Goal: Transaction & Acquisition: Subscribe to service/newsletter

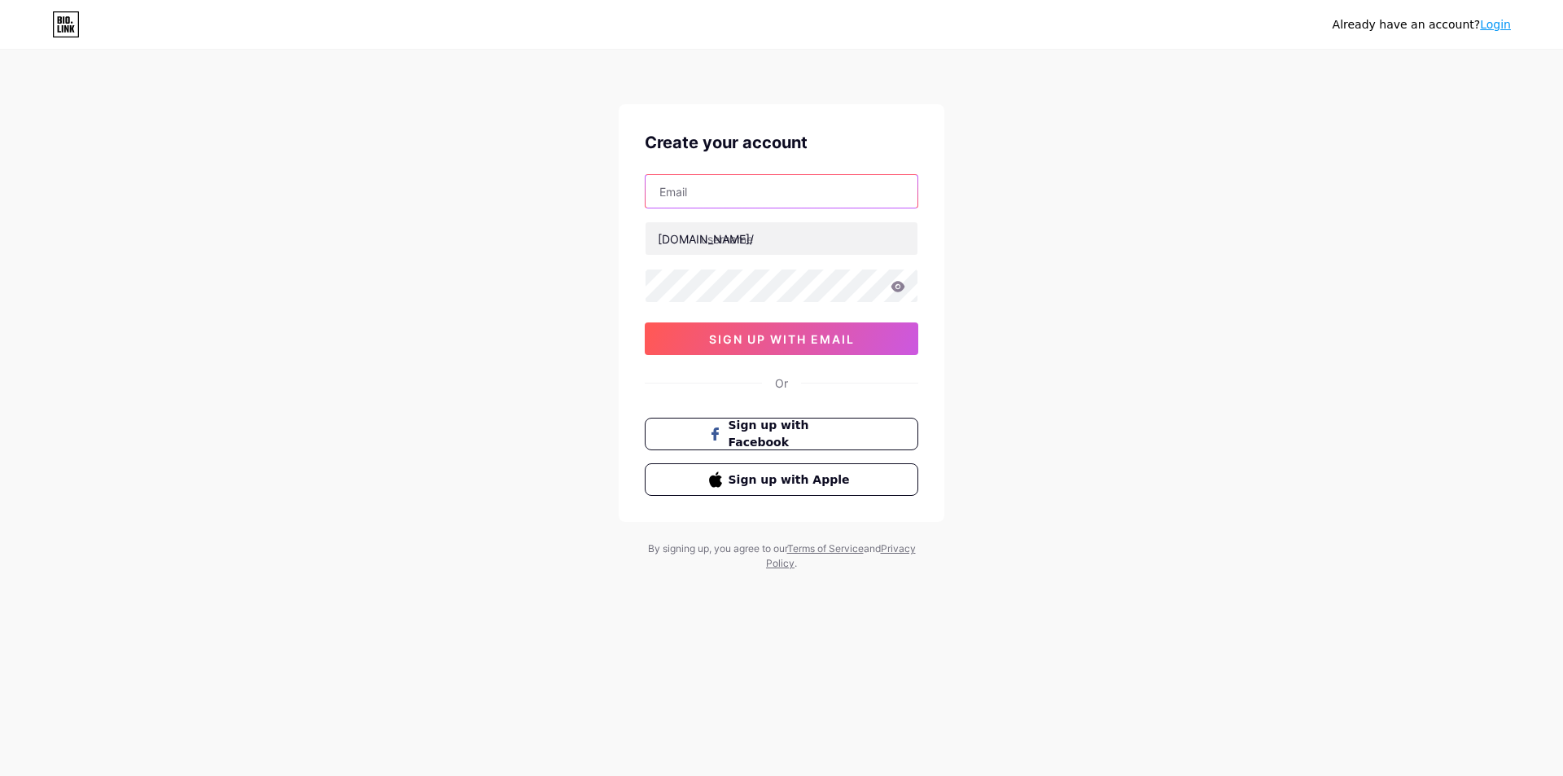
click at [776, 193] on input "text" at bounding box center [781, 191] width 272 height 33
click at [702, 195] on input "text" at bounding box center [781, 191] width 272 height 33
paste input "[EMAIL_ADDRESS][DOMAIN_NAME]"
type input "[EMAIL_ADDRESS][DOMAIN_NAME]"
click at [739, 244] on input "text" at bounding box center [781, 238] width 272 height 33
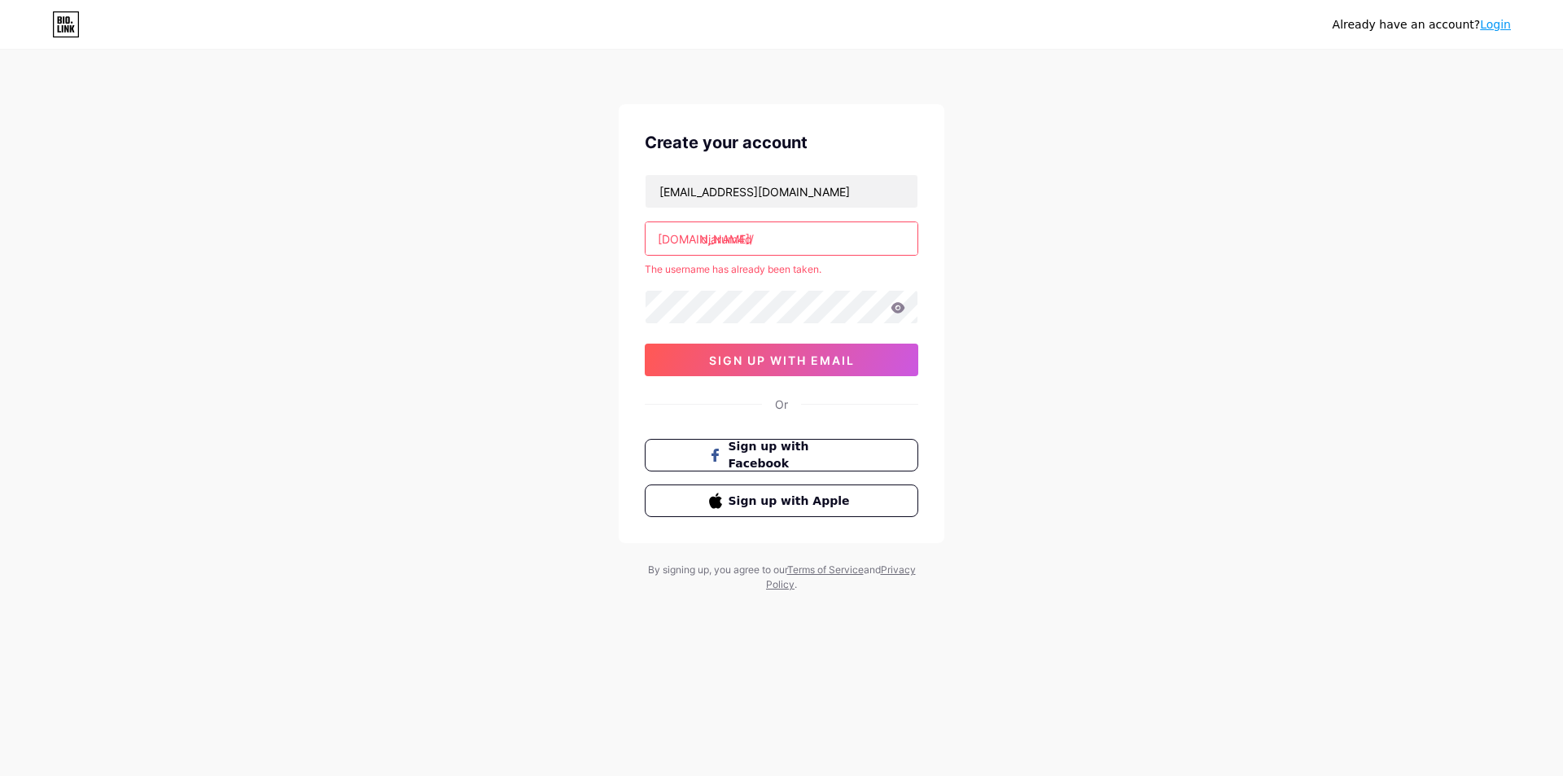
click at [789, 243] on input "djarum4d" at bounding box center [781, 238] width 272 height 33
click at [797, 231] on input "djarum4d" at bounding box center [781, 238] width 272 height 33
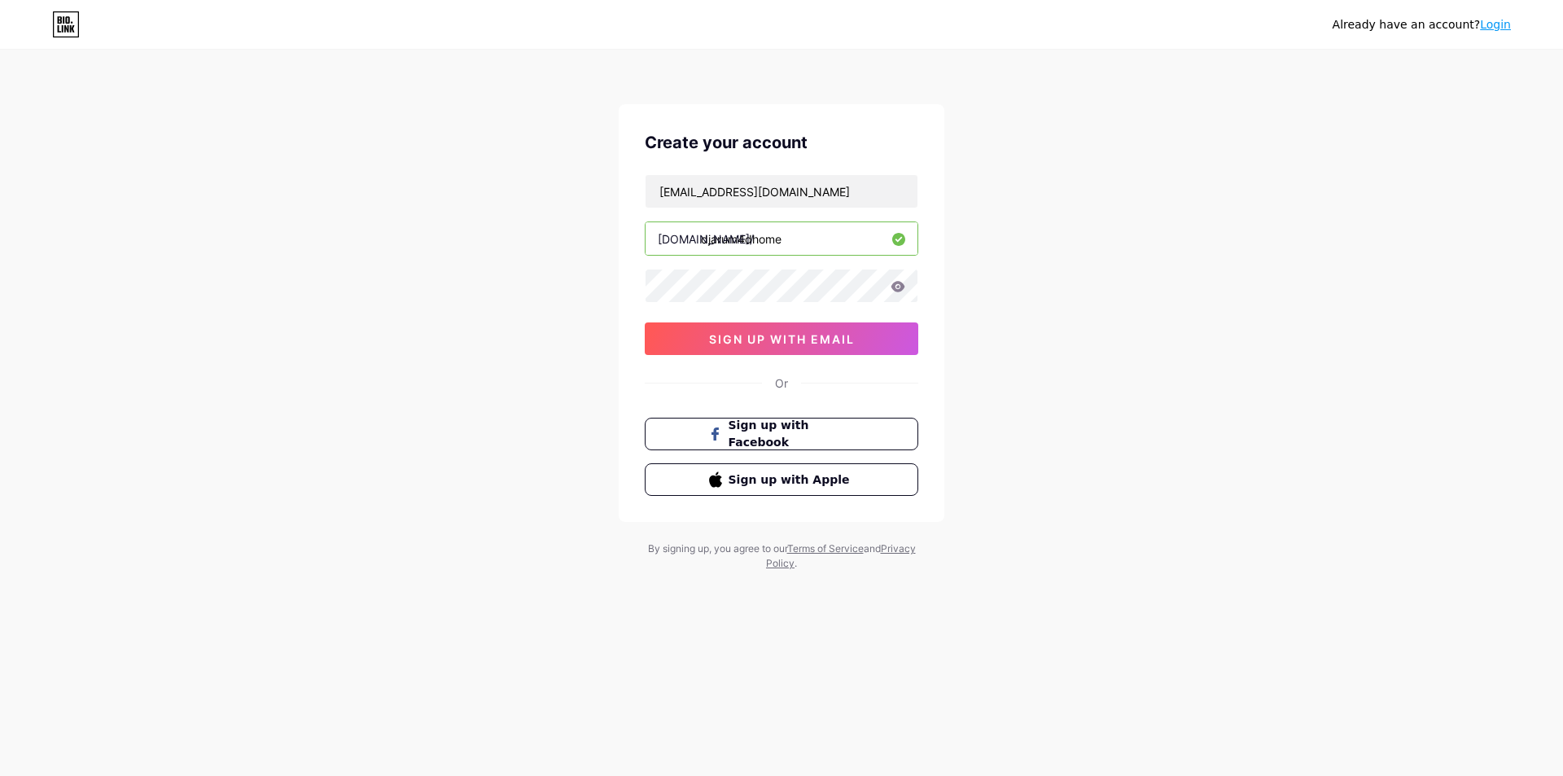
type input "djarum4dhome"
click at [904, 289] on icon at bounding box center [897, 286] width 15 height 11
click at [827, 187] on input "[EMAIL_ADDRESS][DOMAIN_NAME]" at bounding box center [781, 191] width 272 height 33
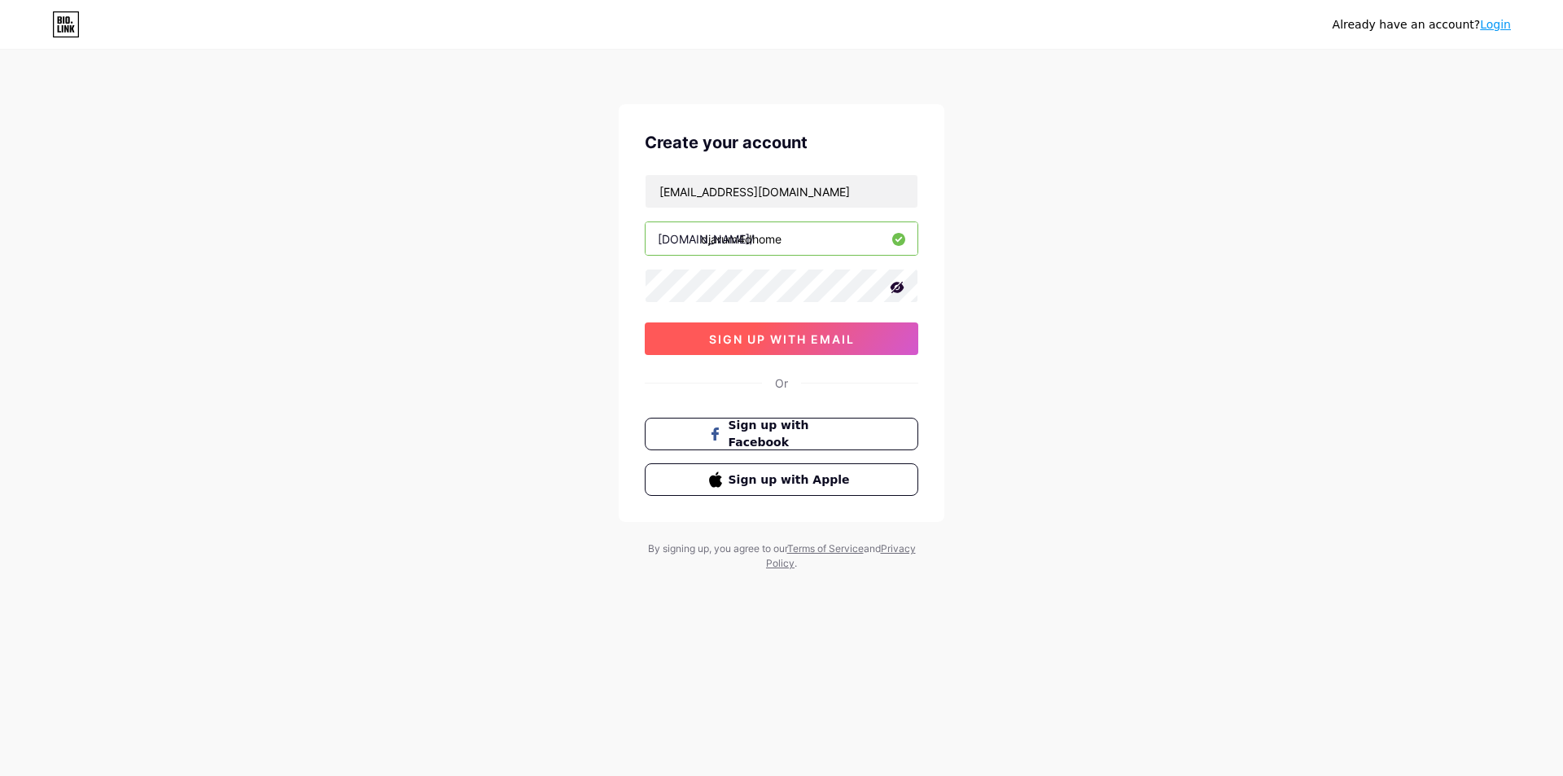
click at [811, 344] on span "sign up with email" at bounding box center [782, 339] width 146 height 14
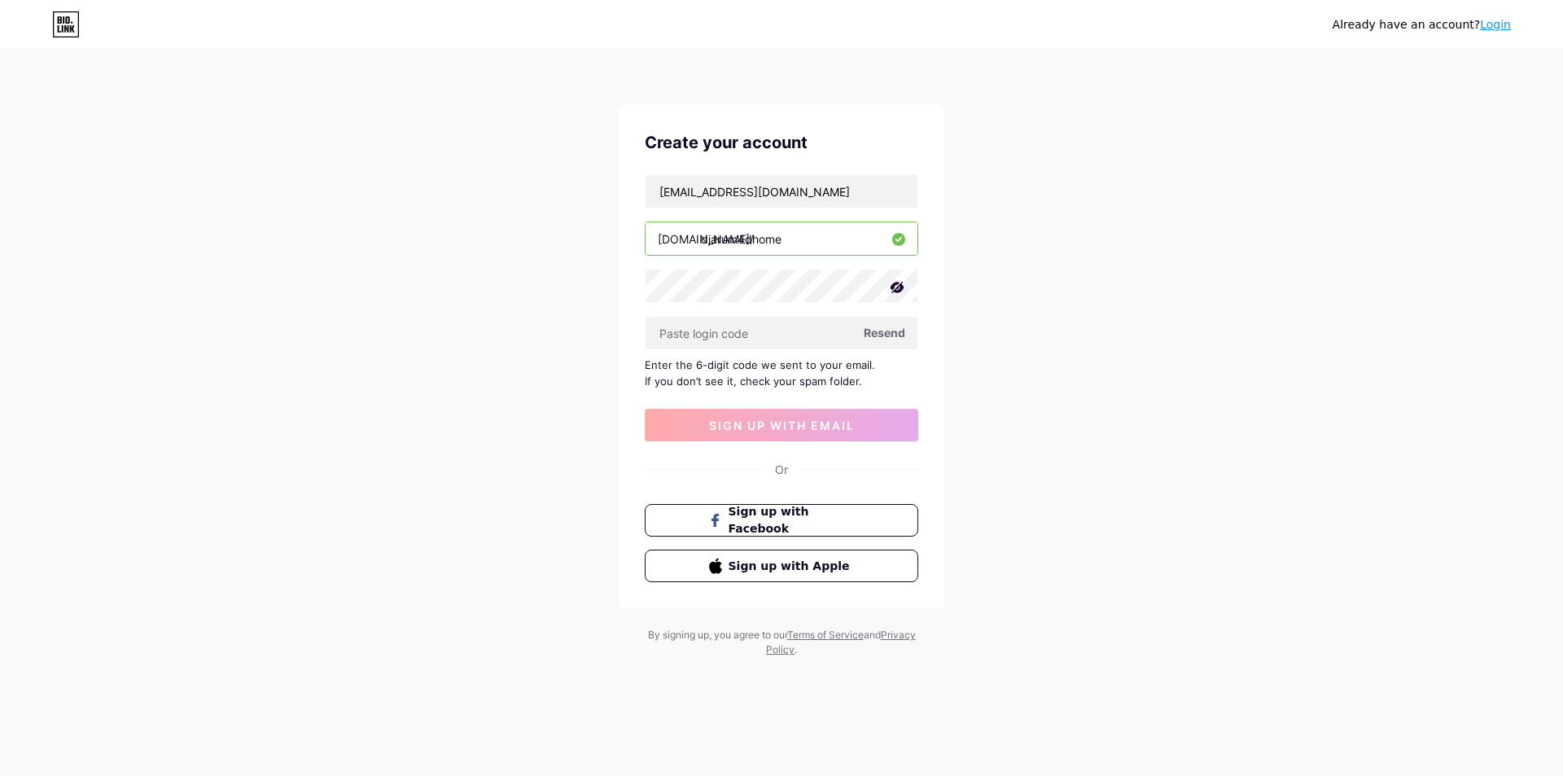
click at [890, 336] on span "Resend" at bounding box center [885, 332] width 42 height 17
click at [766, 341] on input "text" at bounding box center [781, 333] width 272 height 33
click at [884, 325] on span "Resend" at bounding box center [885, 332] width 42 height 17
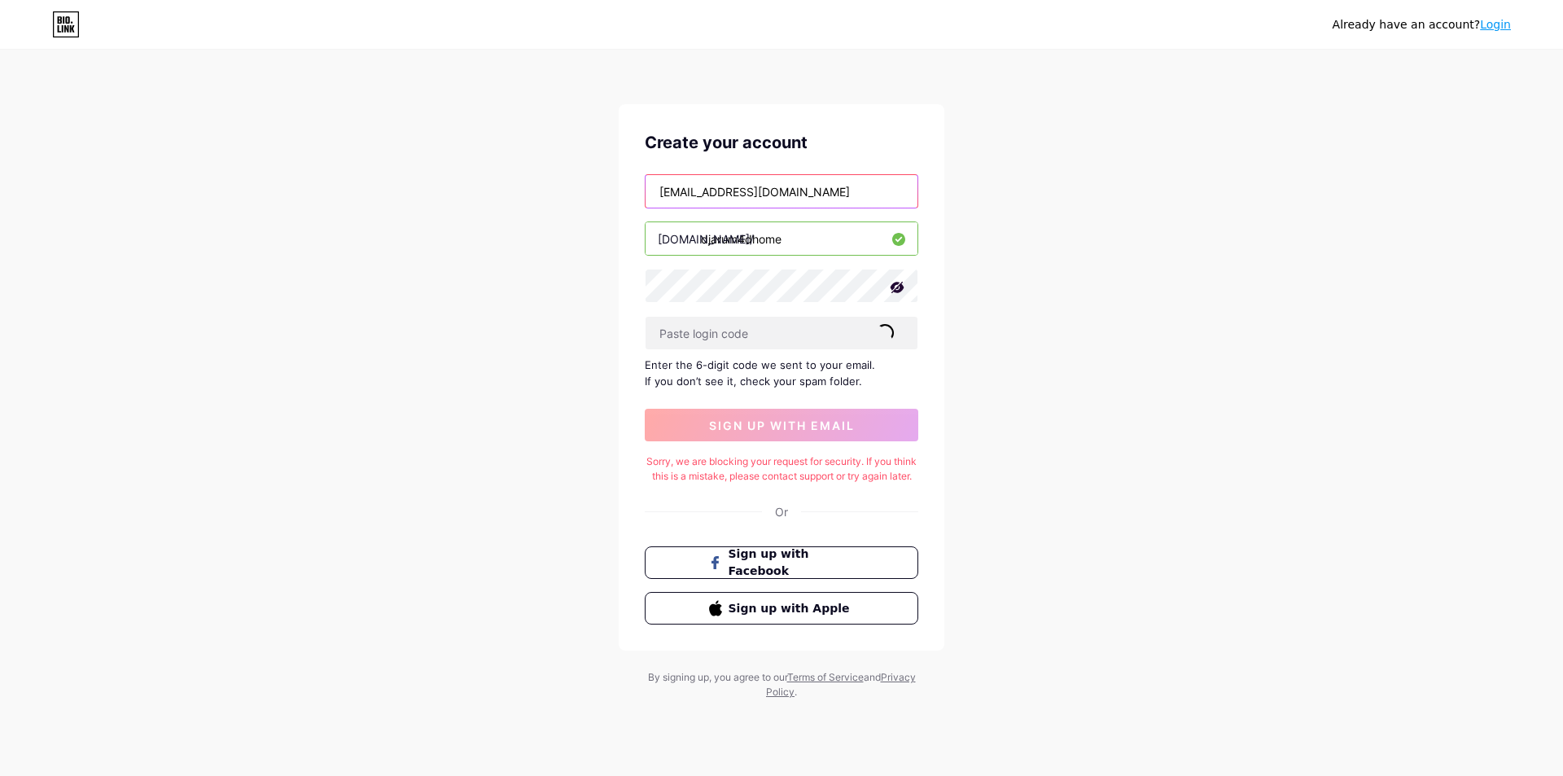
click at [821, 201] on input "[EMAIL_ADDRESS][DOMAIN_NAME]" at bounding box center [781, 191] width 272 height 33
